Goal: Download file/media

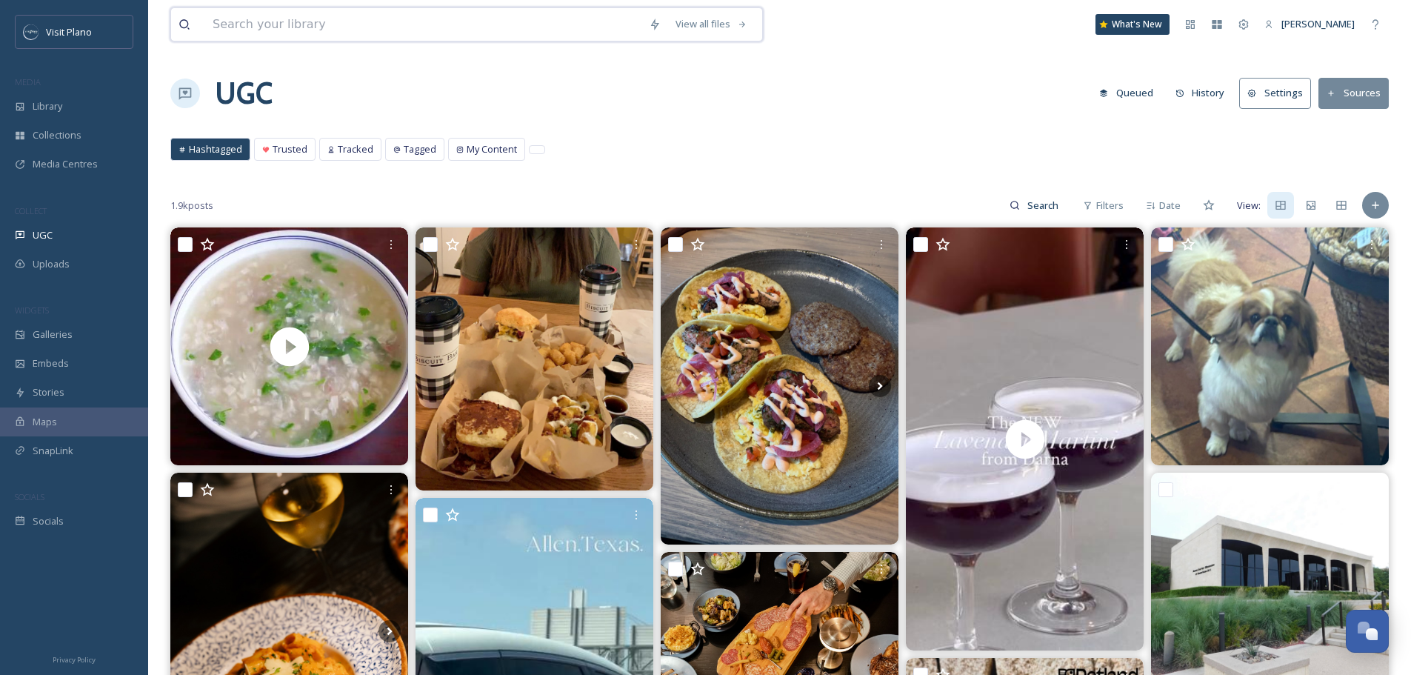
click at [370, 21] on input at bounding box center [423, 24] width 436 height 33
click at [44, 105] on span "Library" at bounding box center [48, 106] width 30 height 14
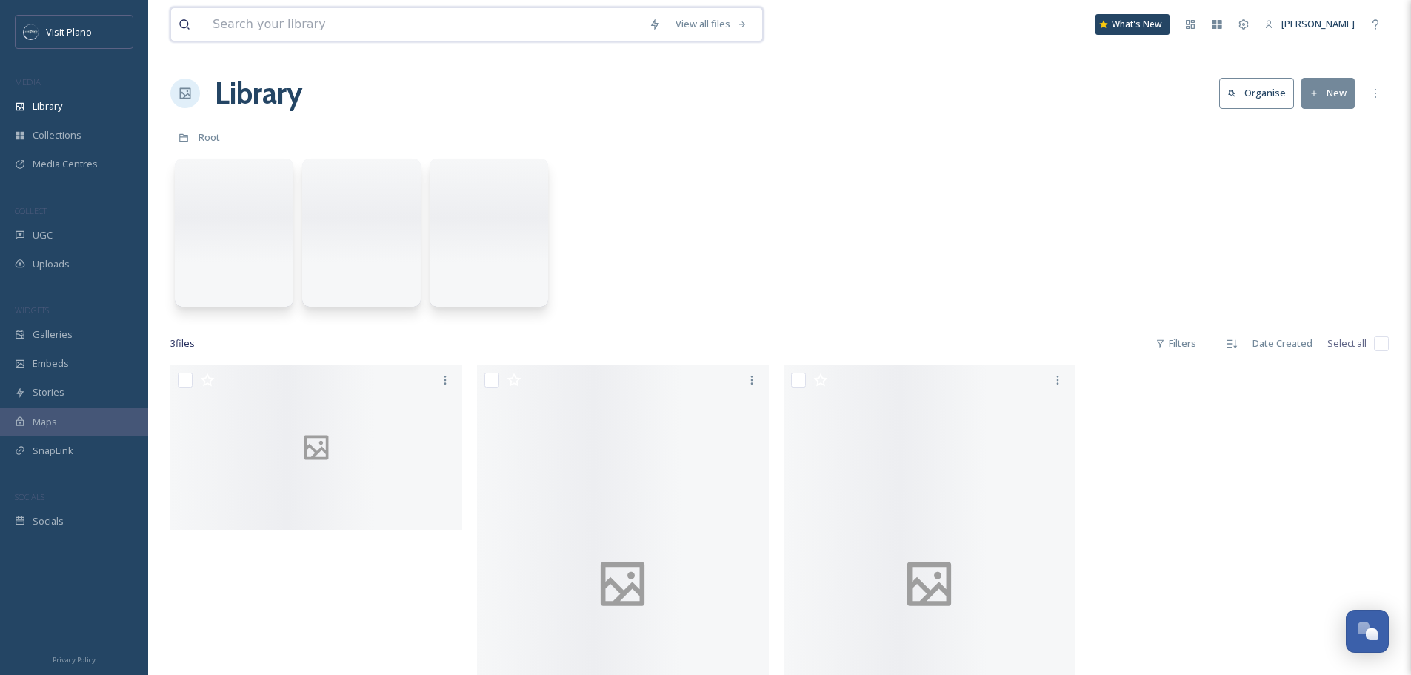
click at [366, 32] on input at bounding box center [423, 24] width 436 height 33
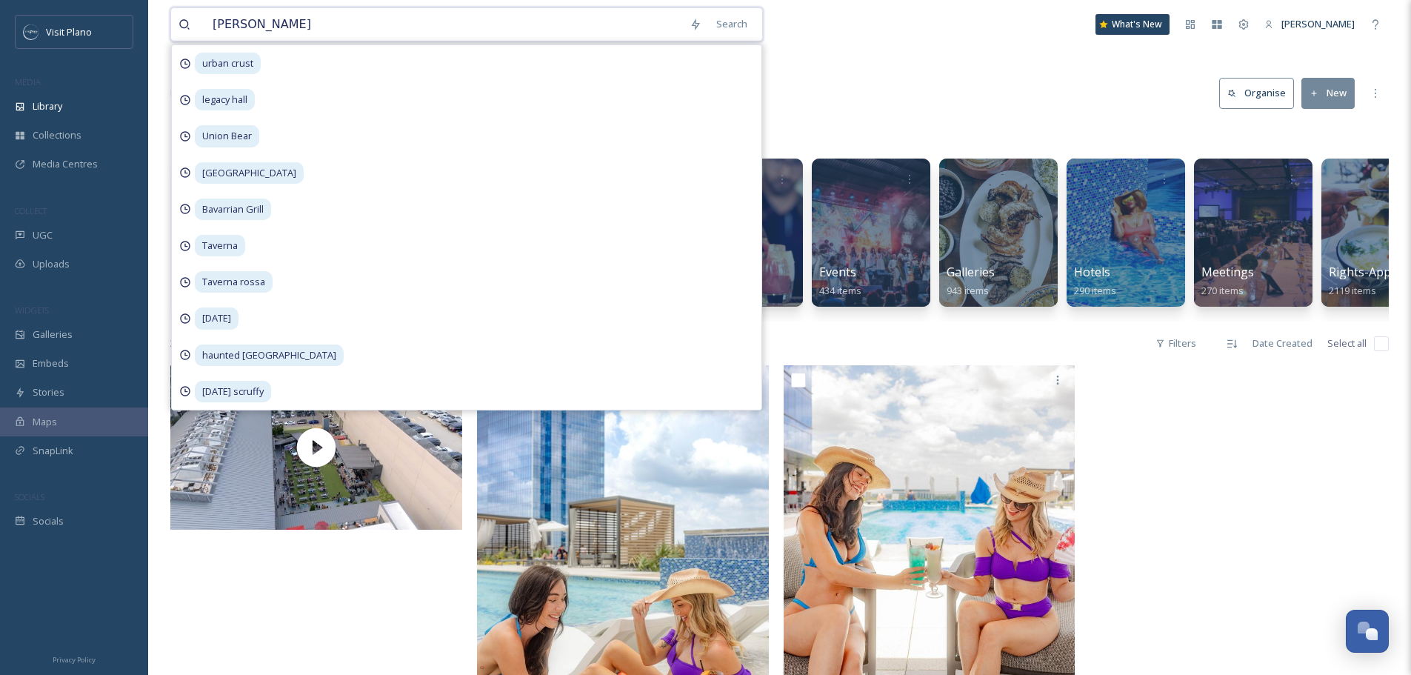
type input "whsikey cake"
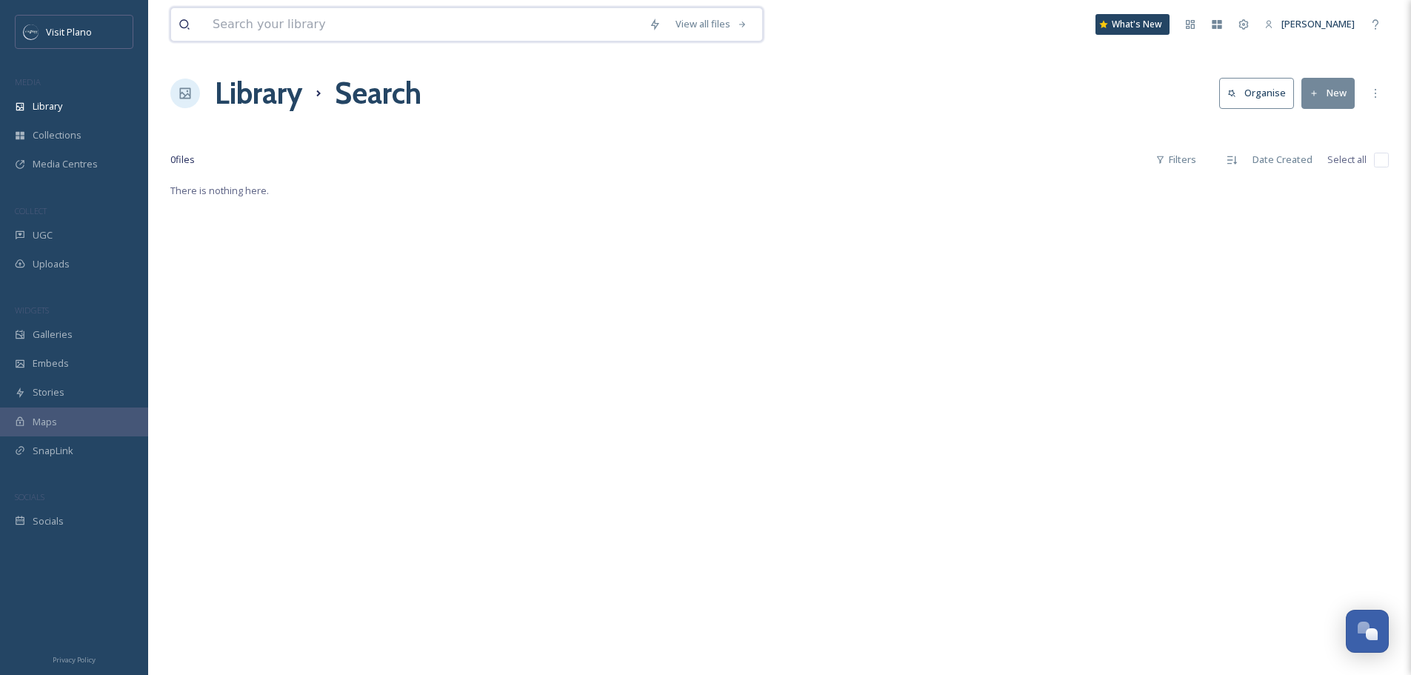
click at [296, 36] on input at bounding box center [423, 24] width 436 height 33
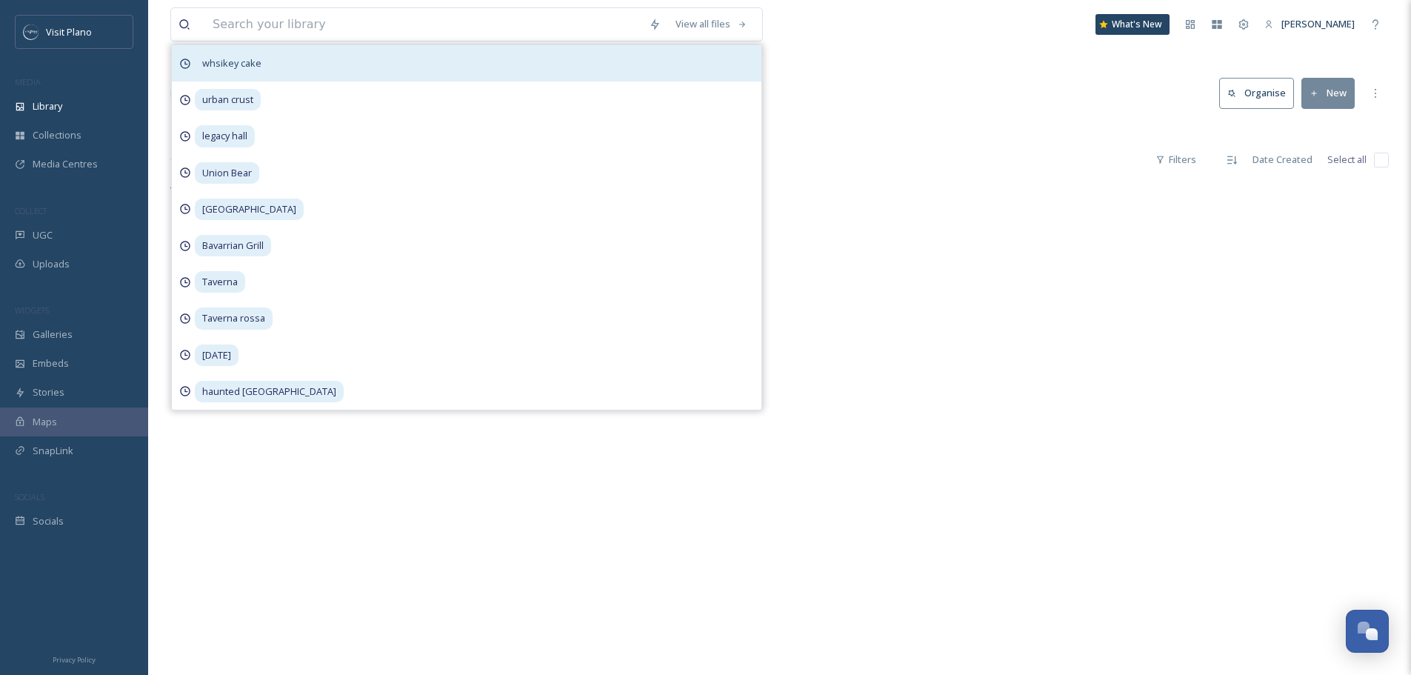
click at [250, 70] on span "whsikey cake" at bounding box center [232, 63] width 74 height 21
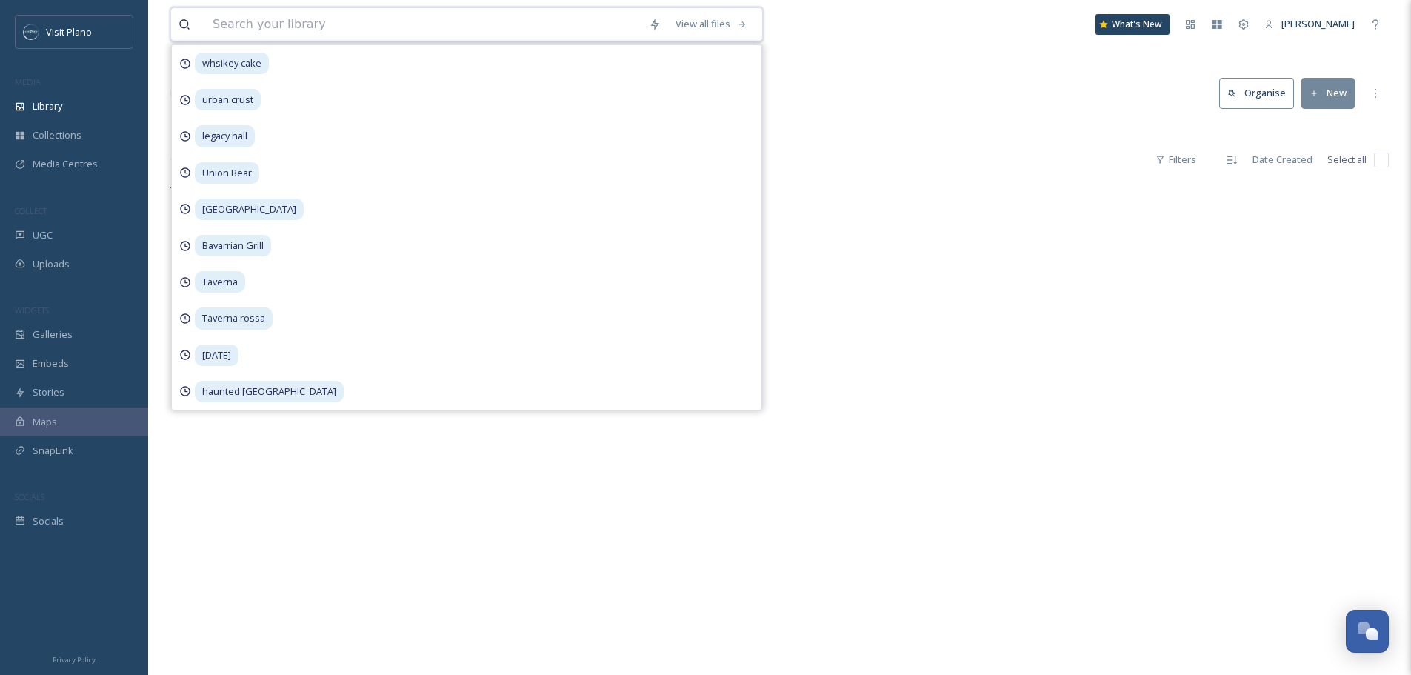
click at [272, 32] on input at bounding box center [423, 24] width 436 height 33
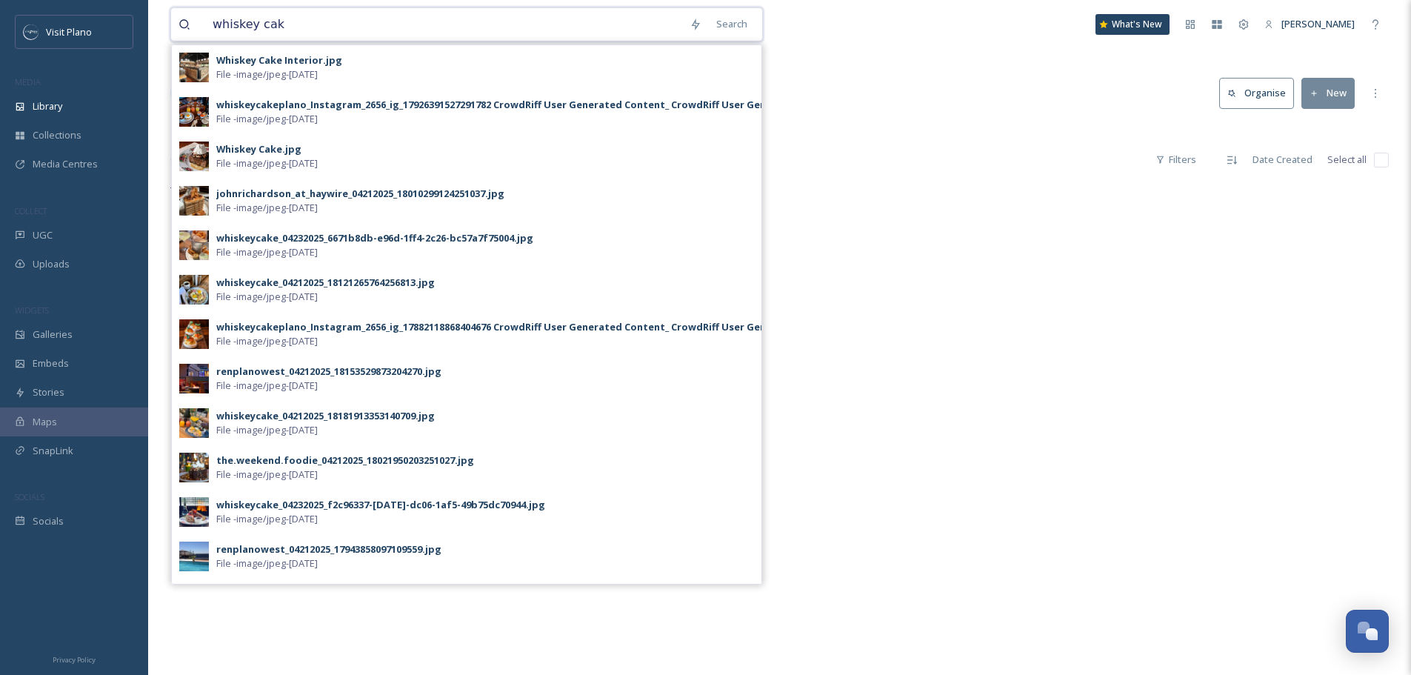
type input "whiskey cake"
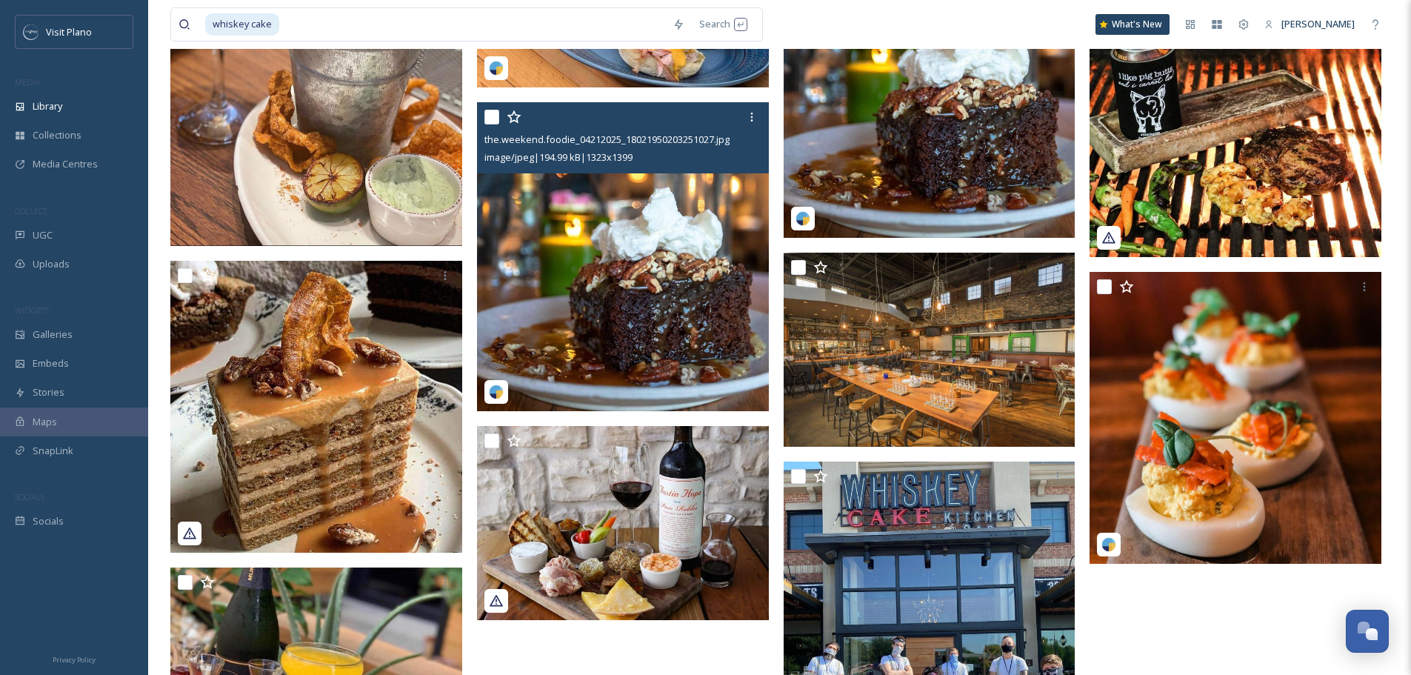
scroll to position [889, 0]
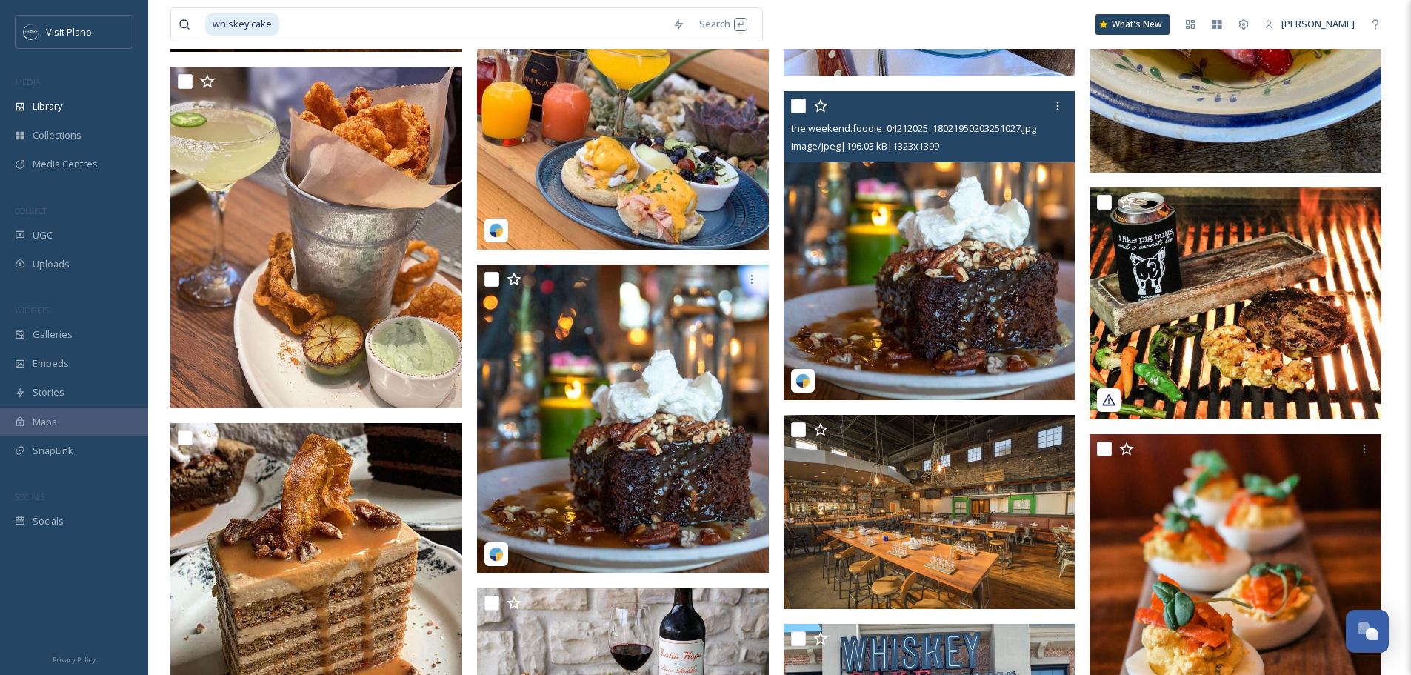
click at [896, 271] on img at bounding box center [930, 245] width 292 height 309
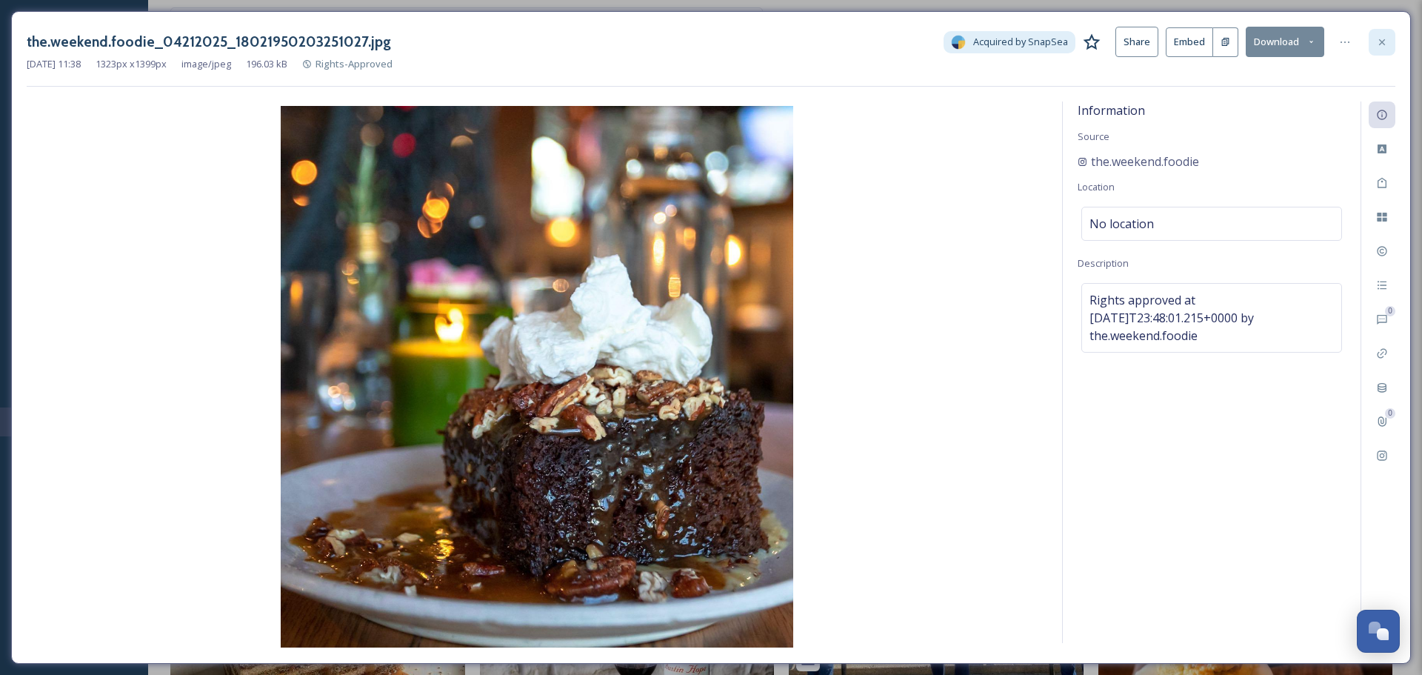
click at [1388, 40] on icon at bounding box center [1383, 42] width 12 height 12
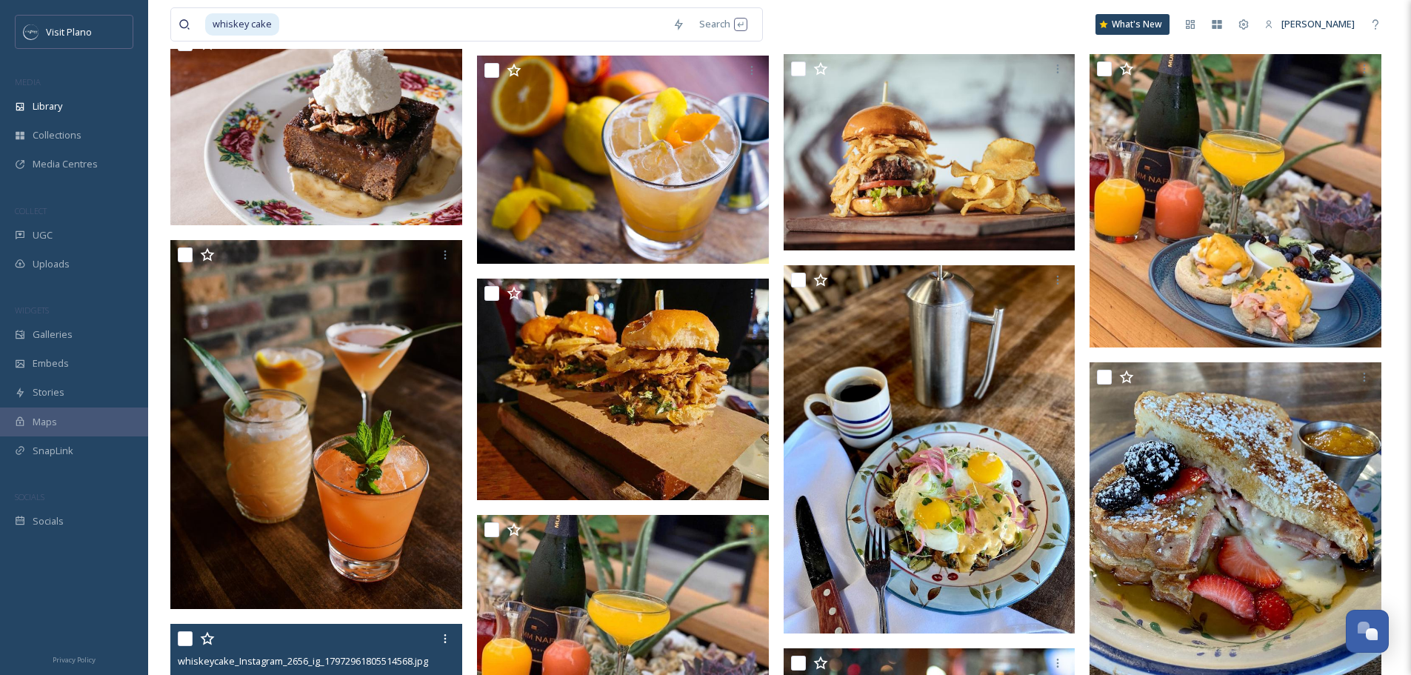
scroll to position [311, 0]
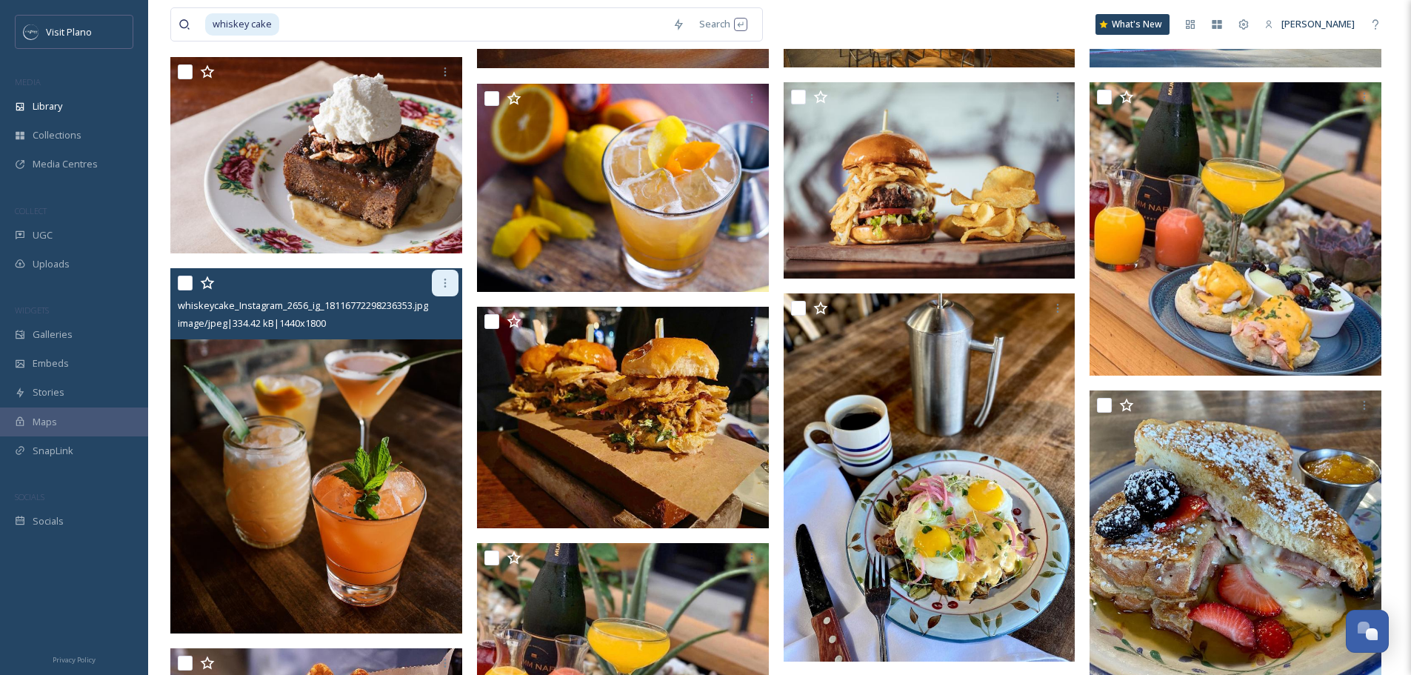
click at [442, 289] on icon at bounding box center [445, 283] width 12 height 12
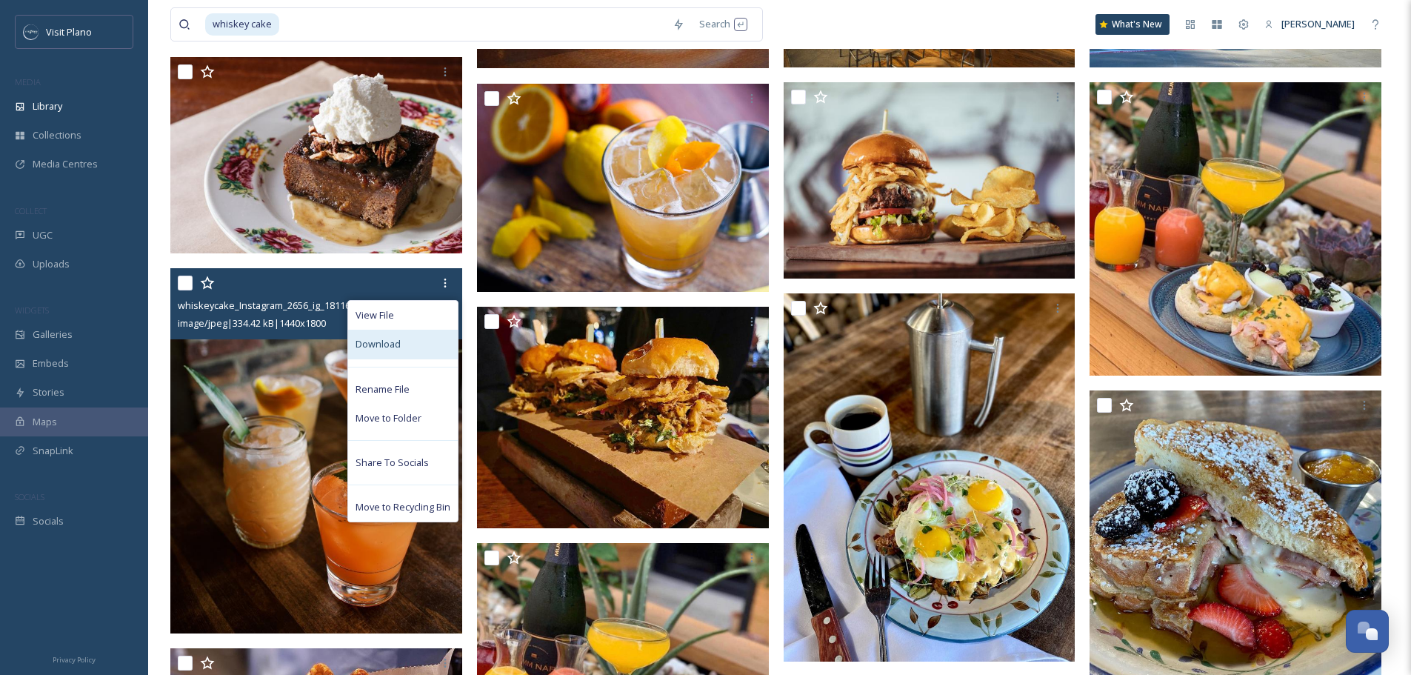
click at [405, 349] on div "Download" at bounding box center [403, 344] width 110 height 29
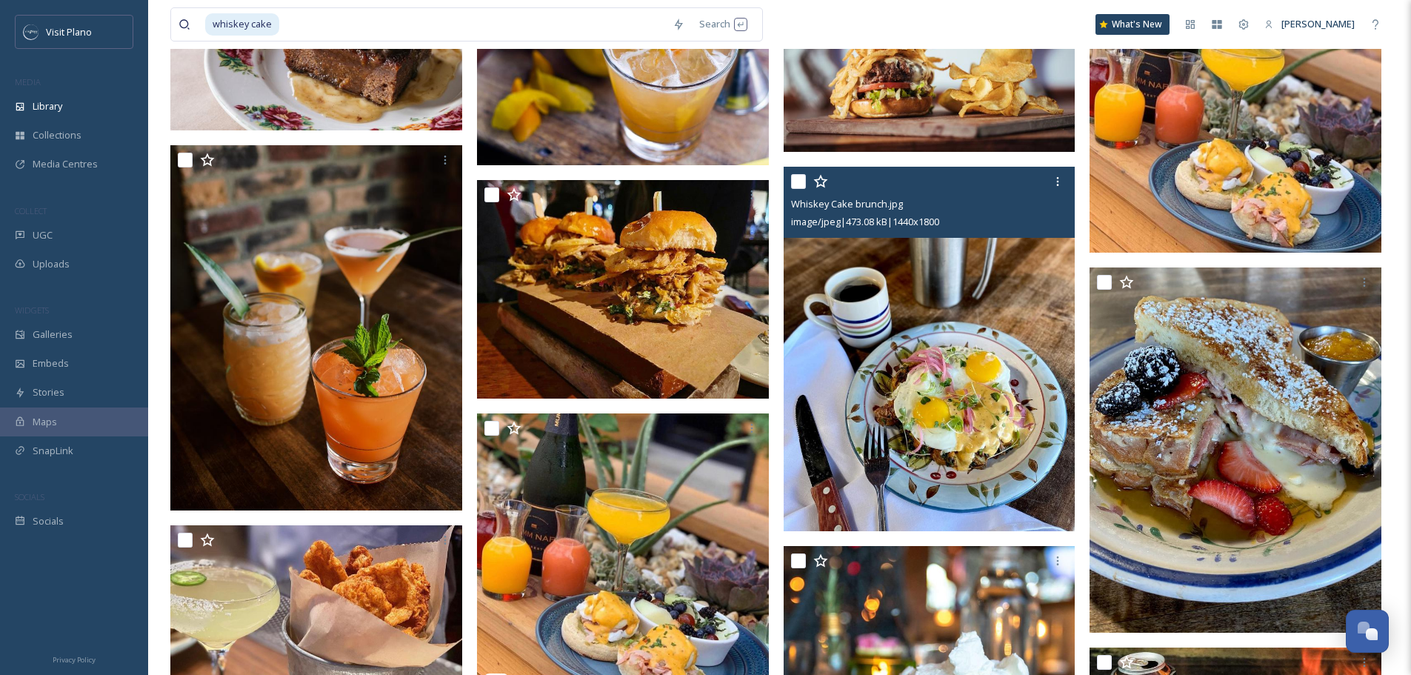
scroll to position [459, 0]
